Goal: Check status

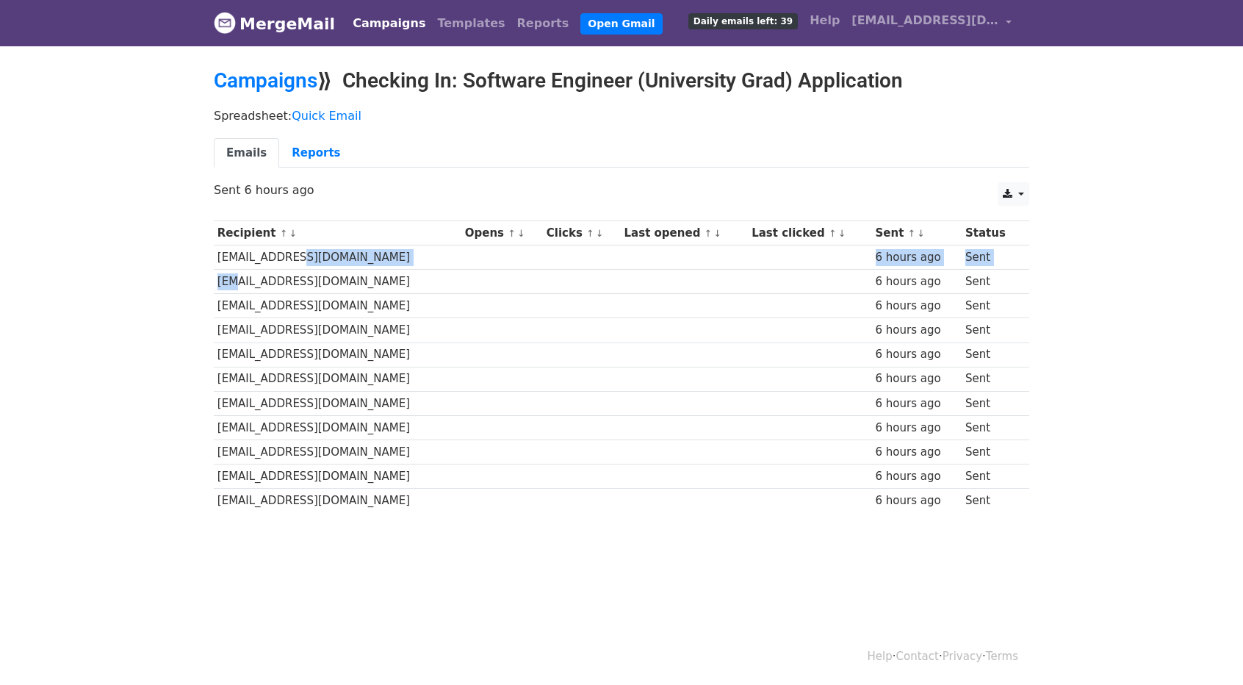
drag, startPoint x: 226, startPoint y: 266, endPoint x: 303, endPoint y: 283, distance: 78.3
click at [292, 259] on tbody "Recipient ↑ ↓ Opens ↑ ↓ Clicks ↑ ↓ Last opened ↑ ↓ Last clicked ↑ ↓ Sent ↑ ↓ St…" at bounding box center [622, 367] width 816 height 292
drag, startPoint x: 253, startPoint y: 303, endPoint x: 304, endPoint y: 297, distance: 51.9
click at [297, 295] on td "[EMAIL_ADDRESS][DOMAIN_NAME]" at bounding box center [338, 306] width 248 height 24
drag, startPoint x: 228, startPoint y: 272, endPoint x: 225, endPoint y: 300, distance: 28.9
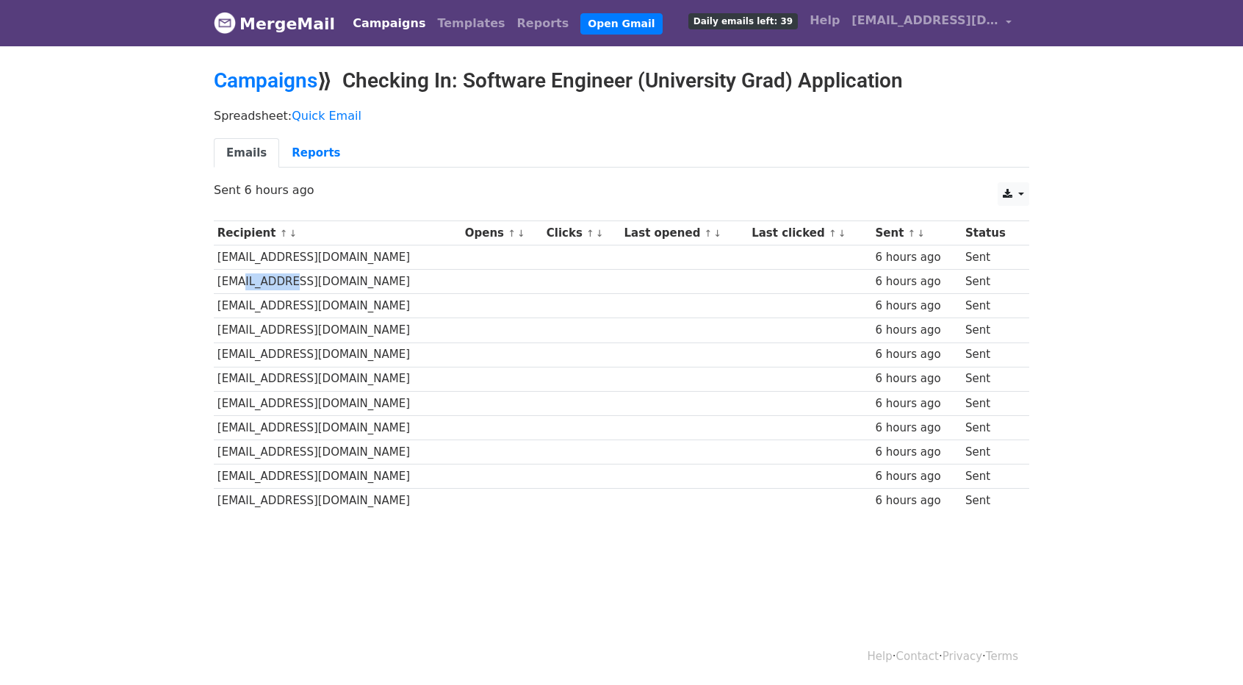
click at [285, 279] on td "[EMAIL_ADDRESS][DOMAIN_NAME]" at bounding box center [338, 282] width 248 height 24
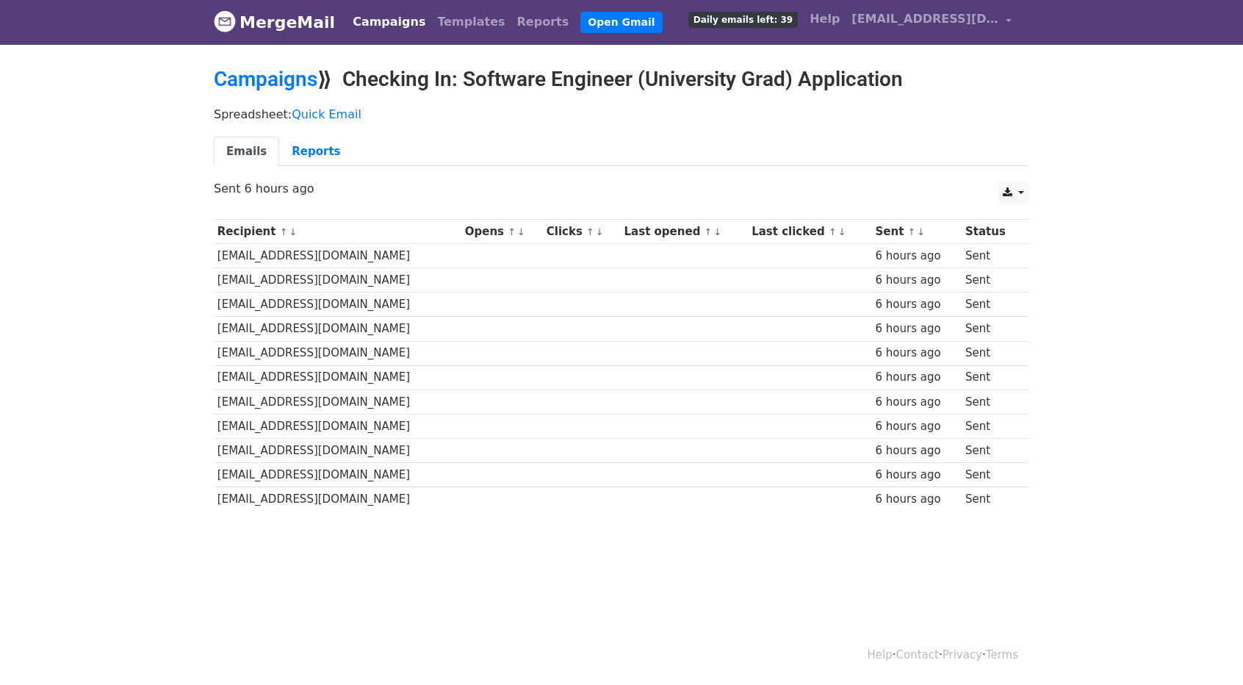
click at [635, 225] on th "Last opened ↑ ↓" at bounding box center [685, 232] width 128 height 24
drag, startPoint x: 613, startPoint y: 252, endPoint x: 621, endPoint y: 252, distance: 8.1
click at [621, 252] on td at bounding box center [685, 256] width 128 height 24
drag, startPoint x: 215, startPoint y: 245, endPoint x: 336, endPoint y: 249, distance: 122.0
click at [336, 249] on td "[EMAIL_ADDRESS][DOMAIN_NAME]" at bounding box center [336, 256] width 245 height 24
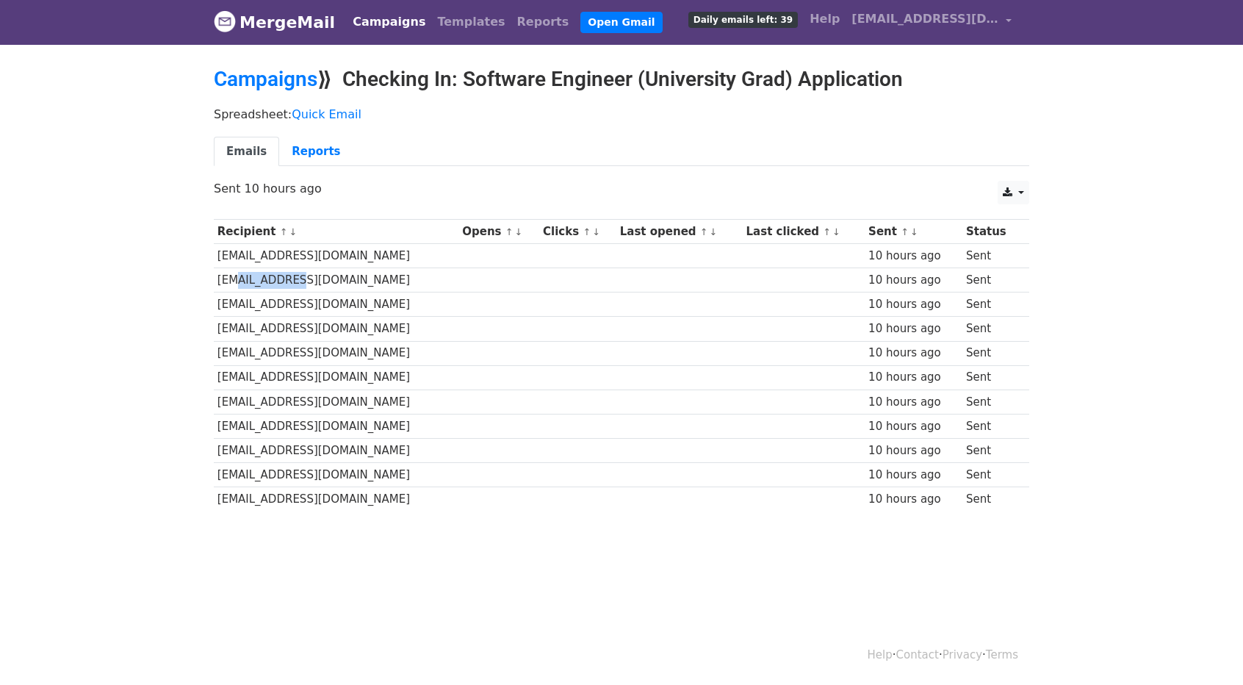
drag, startPoint x: 226, startPoint y: 266, endPoint x: 363, endPoint y: 276, distance: 137.7
click at [363, 276] on td "[EMAIL_ADDRESS][DOMAIN_NAME]" at bounding box center [336, 280] width 245 height 24
click at [239, 296] on td "[EMAIL_ADDRESS][DOMAIN_NAME]" at bounding box center [336, 304] width 245 height 24
drag, startPoint x: 239, startPoint y: 296, endPoint x: 385, endPoint y: 309, distance: 146.8
click at [361, 308] on td "[EMAIL_ADDRESS][DOMAIN_NAME]" at bounding box center [336, 304] width 245 height 24
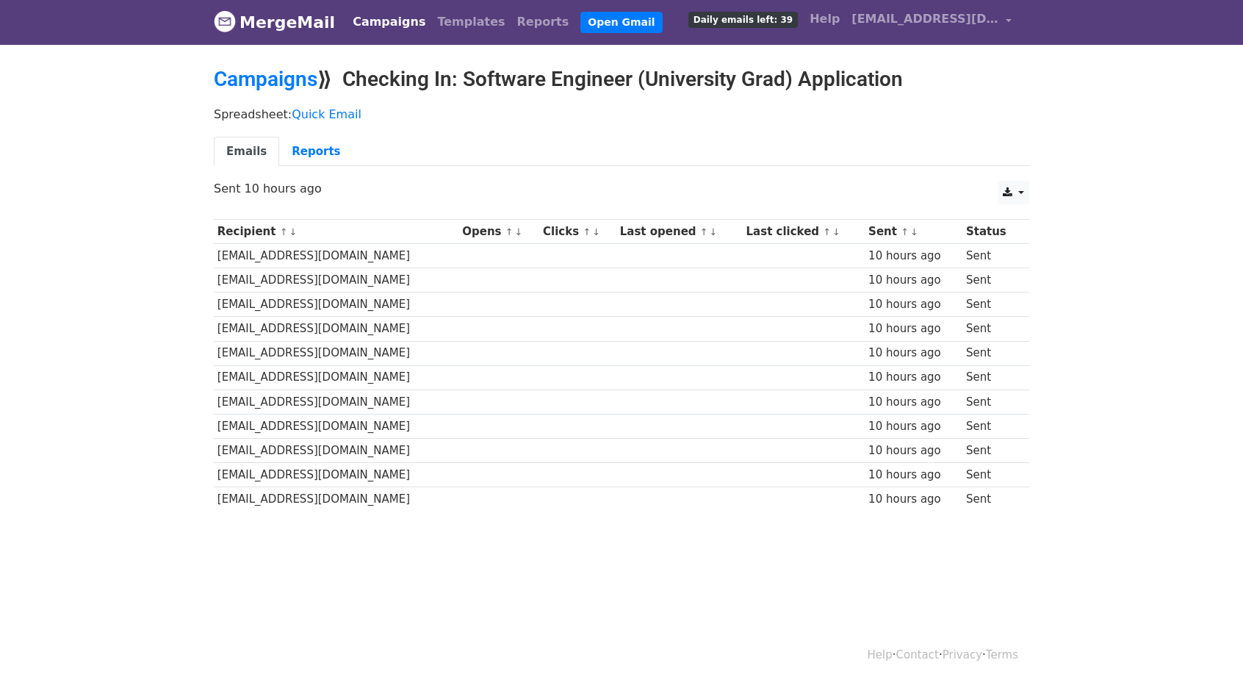
click at [330, 327] on td "[EMAIL_ADDRESS][DOMAIN_NAME]" at bounding box center [336, 329] width 245 height 24
click at [643, 248] on td at bounding box center [679, 256] width 126 height 24
click at [616, 268] on td at bounding box center [679, 280] width 126 height 24
drag, startPoint x: 501, startPoint y: 294, endPoint x: 654, endPoint y: 303, distance: 153.1
click at [565, 287] on tbody "Recipient ↑ ↓ Opens ↑ ↓ Clicks ↑ ↓ Last opened ↑ ↓ Last clicked ↑ ↓ Sent ↑ ↓ St…" at bounding box center [622, 366] width 816 height 292
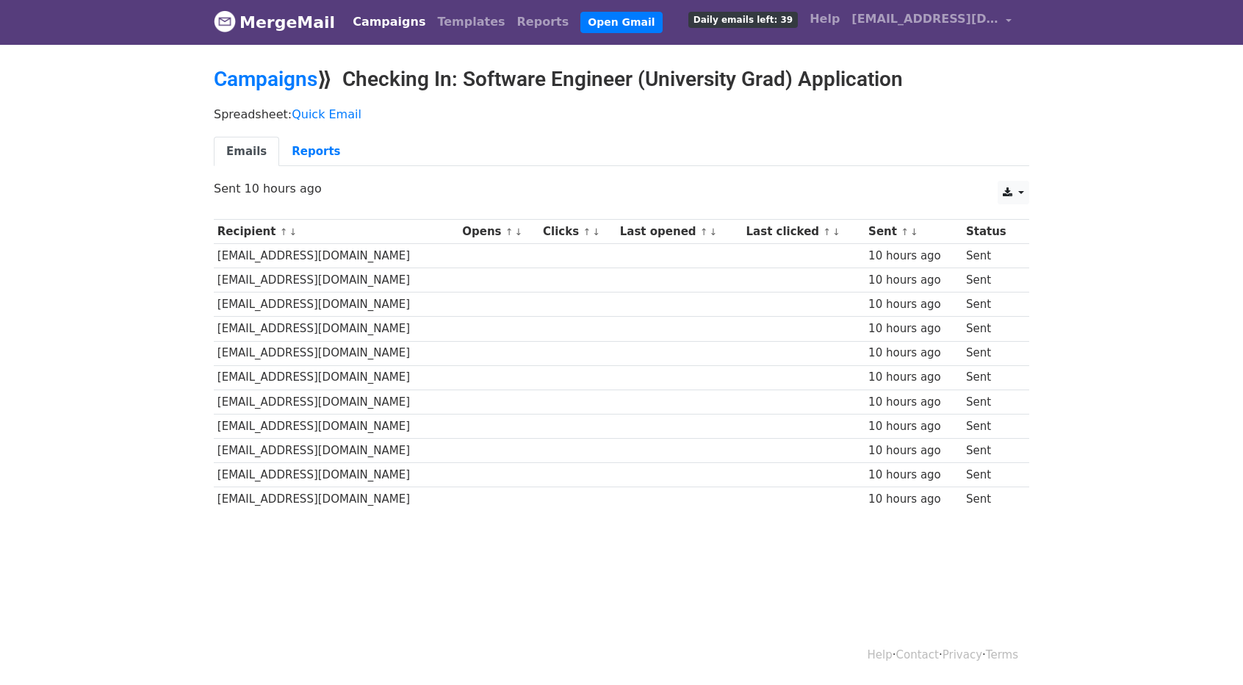
click at [539, 448] on td at bounding box center [577, 450] width 77 height 24
drag, startPoint x: 241, startPoint y: 340, endPoint x: 275, endPoint y: 356, distance: 37.2
click at [295, 341] on td "[EMAIL_ADDRESS][DOMAIN_NAME]" at bounding box center [336, 353] width 245 height 24
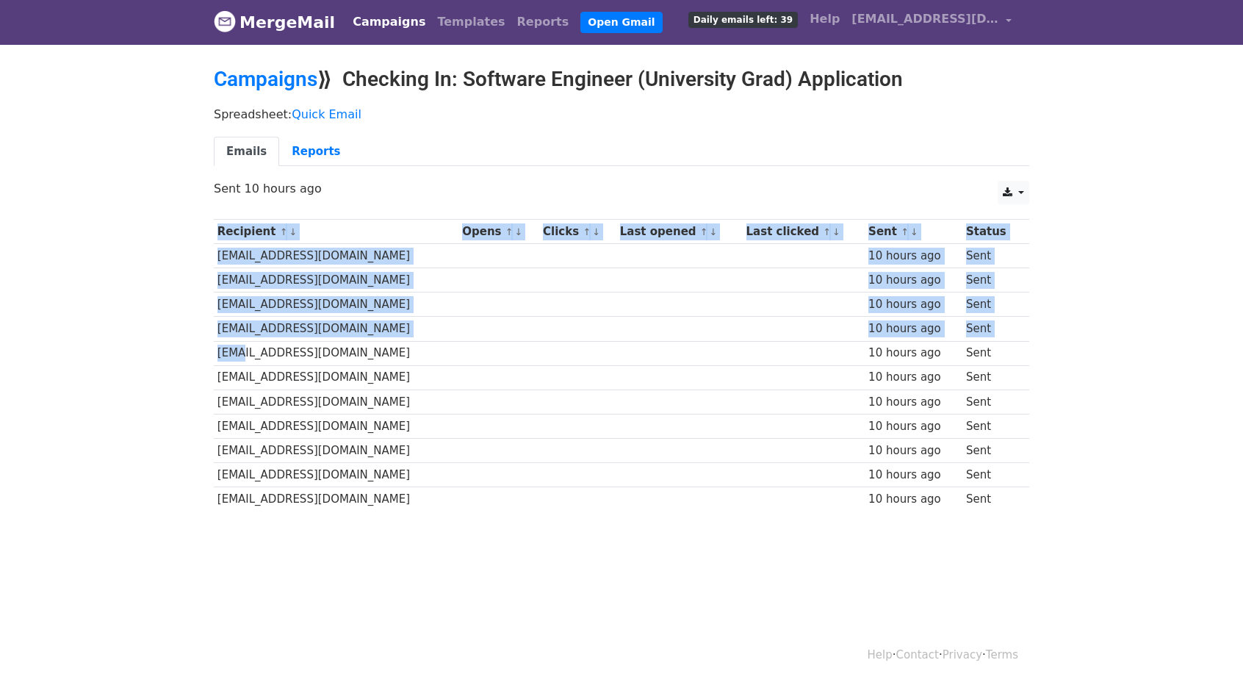
drag, startPoint x: 166, startPoint y: 348, endPoint x: 262, endPoint y: 368, distance: 97.5
click at [266, 350] on body "MergeMail Campaigns Templates Reports Open Gmail Daily emails left: 39 Help ybh…" at bounding box center [621, 290] width 1243 height 583
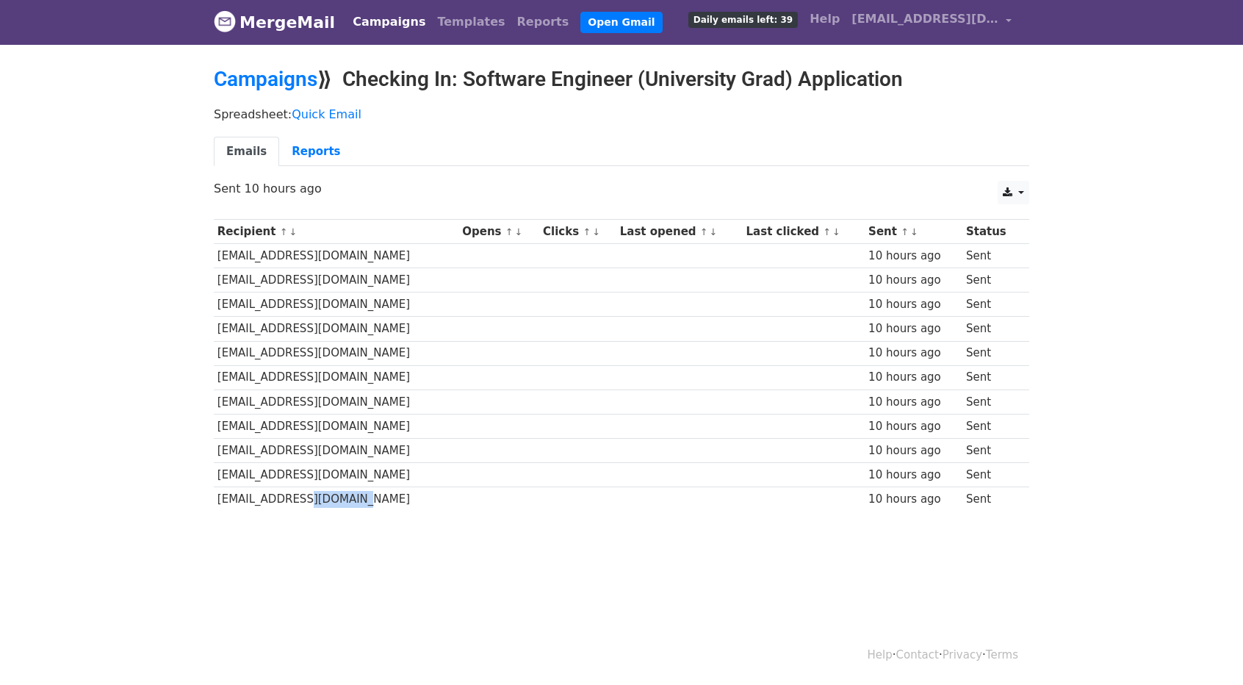
click at [369, 489] on td "[EMAIL_ADDRESS][DOMAIN_NAME]" at bounding box center [336, 499] width 245 height 24
